Goal: Check status: Check status

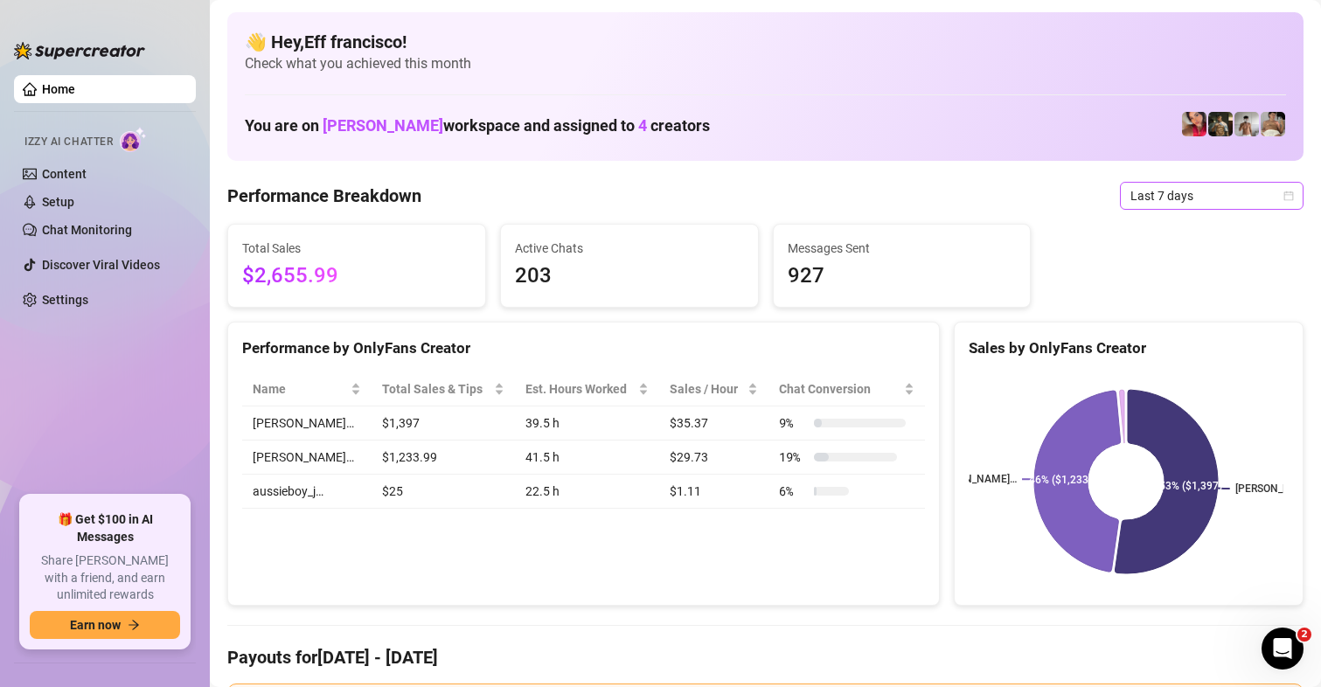
click at [1131, 207] on span "Last 7 days" at bounding box center [1212, 196] width 163 height 26
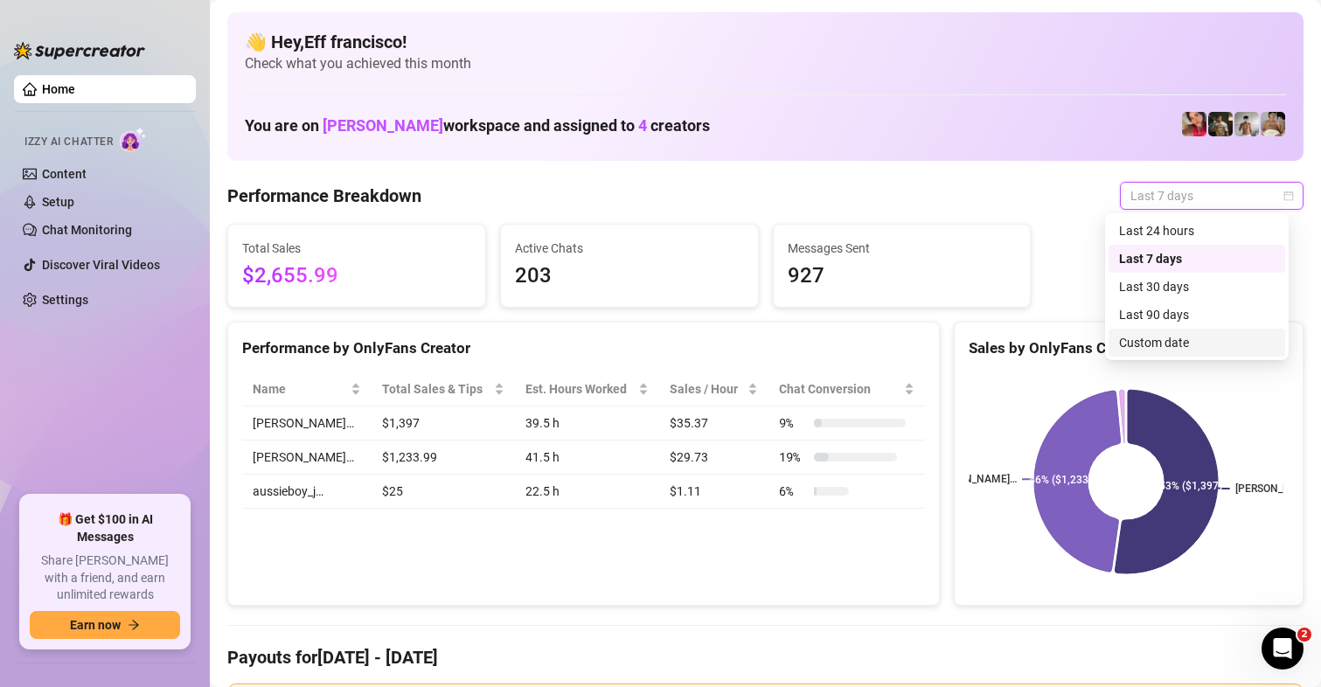
click at [1155, 346] on div "Custom date" at bounding box center [1197, 342] width 156 height 19
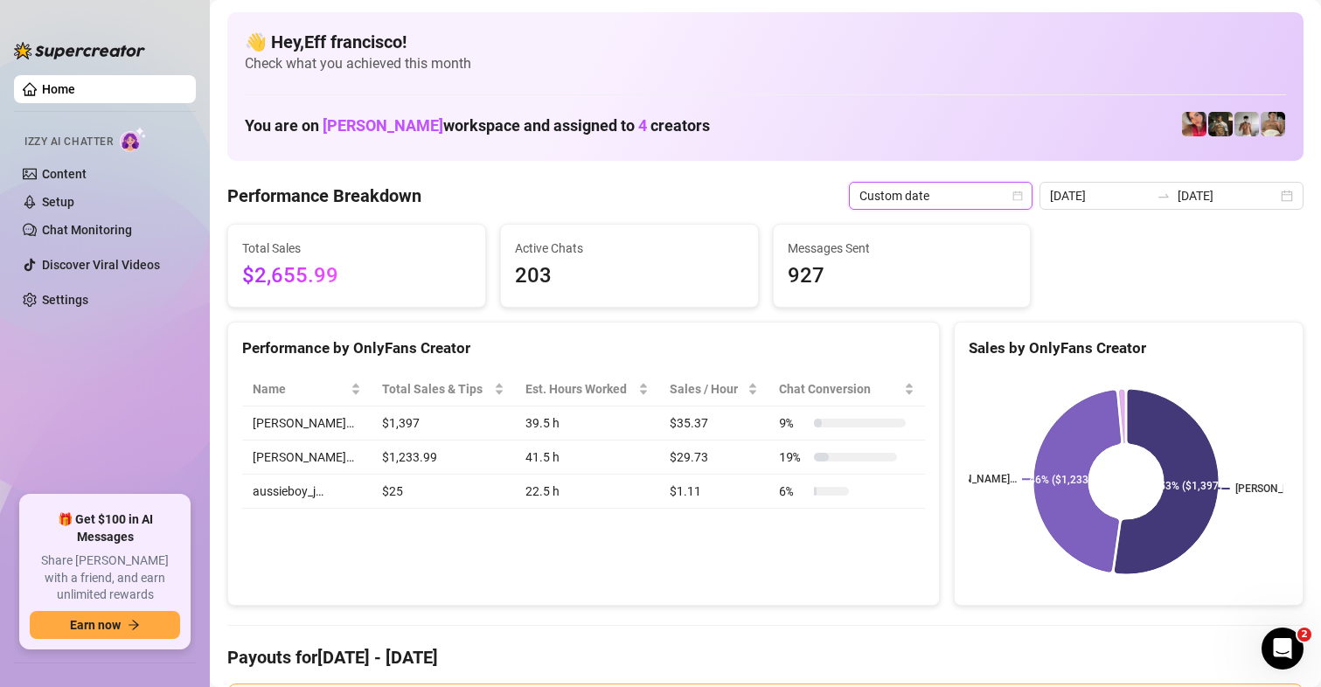
type input "[DATE]"
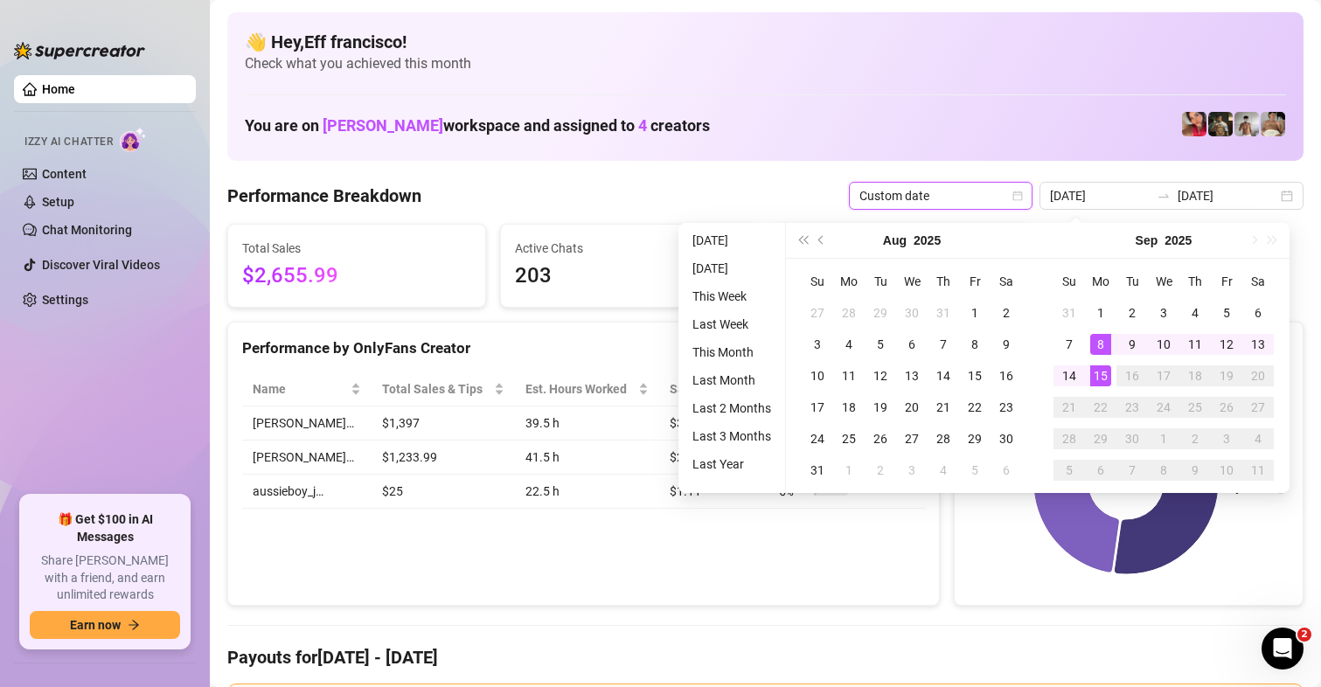
type input "[DATE]"
click at [1099, 387] on td "15" at bounding box center [1100, 375] width 31 height 31
click at [1101, 382] on div "15" at bounding box center [1100, 375] width 21 height 21
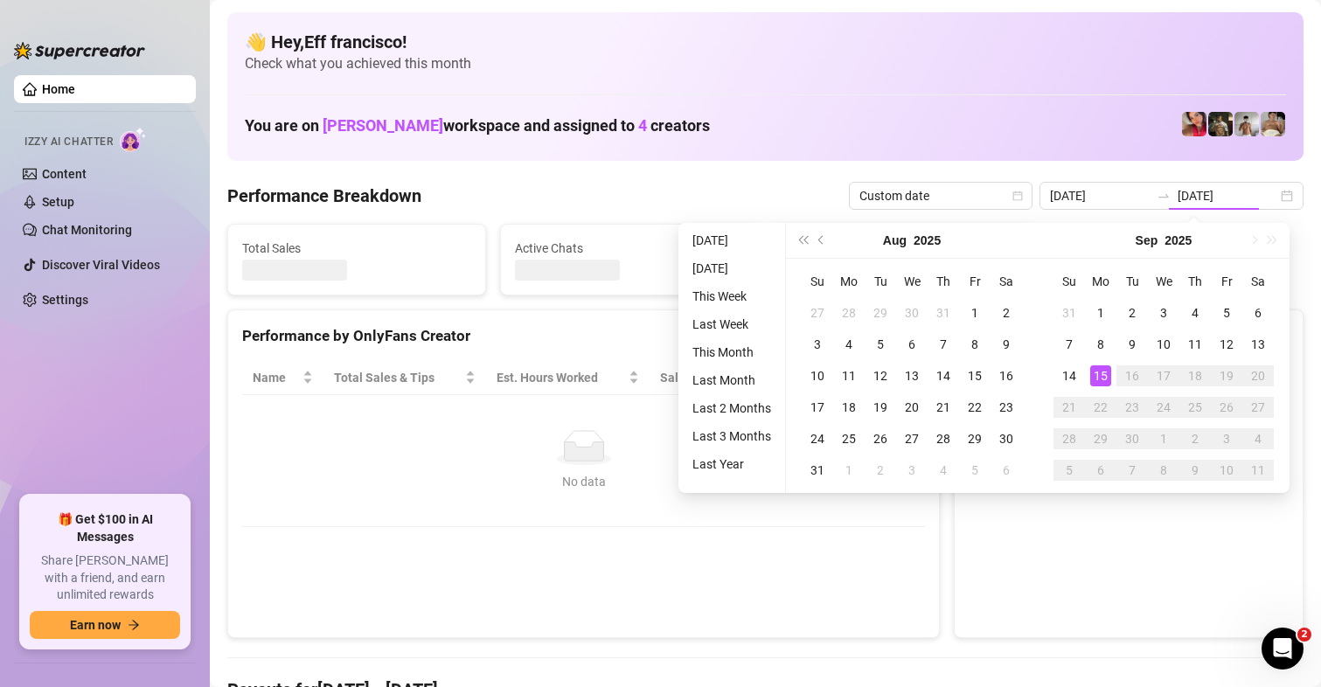
type input "[DATE]"
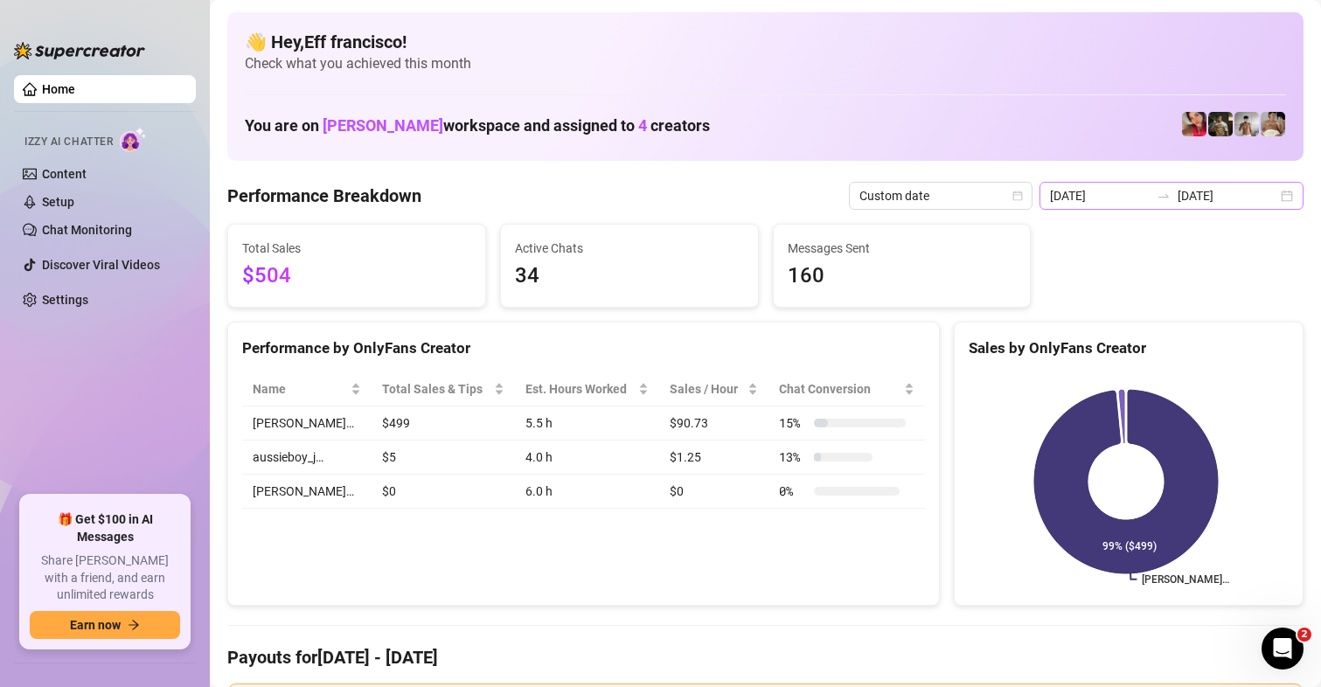
click at [1162, 201] on icon "swap-right" at bounding box center [1164, 196] width 14 height 14
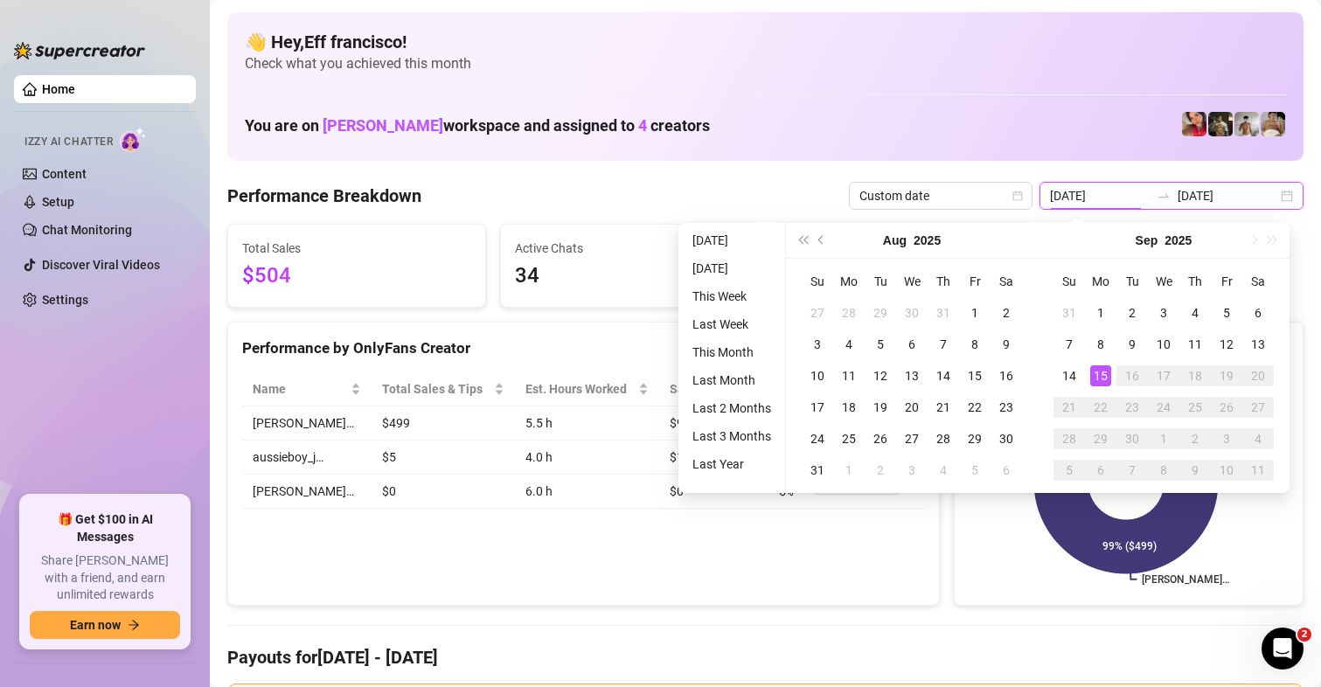
type input "[DATE]"
click at [1103, 374] on div "15" at bounding box center [1100, 375] width 21 height 21
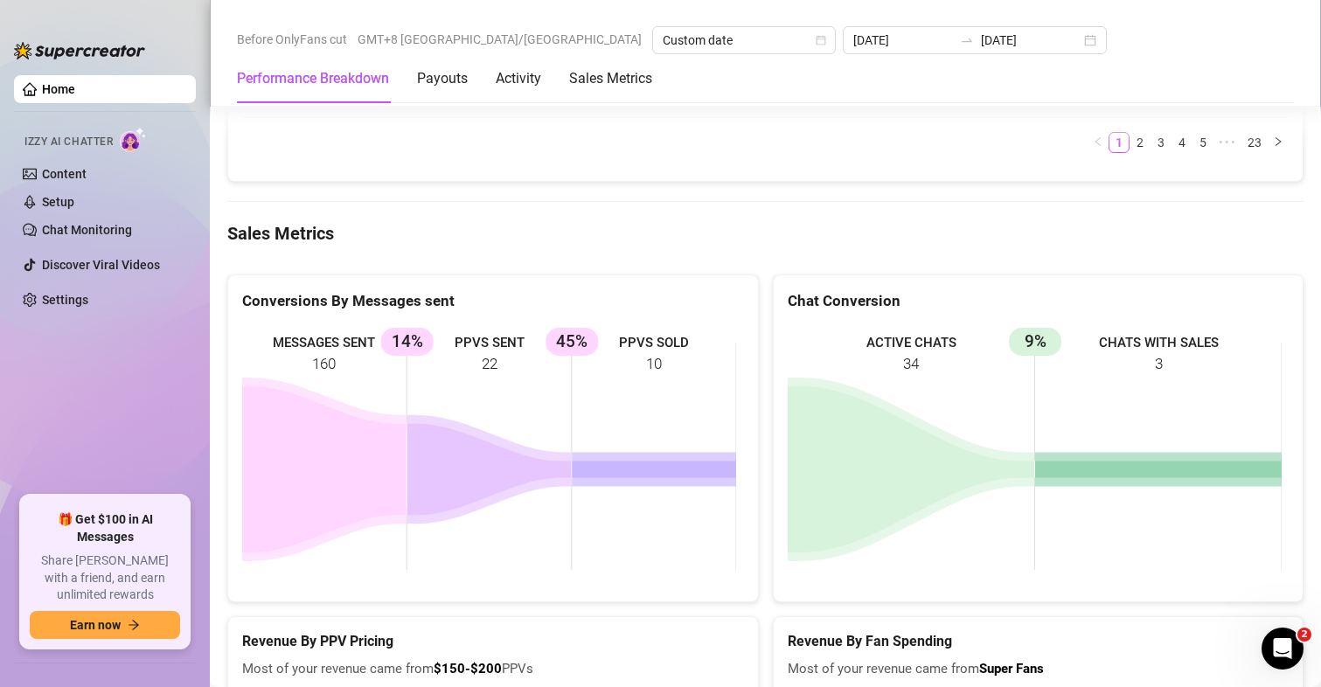
scroll to position [2361, 0]
